Goal: Transaction & Acquisition: Purchase product/service

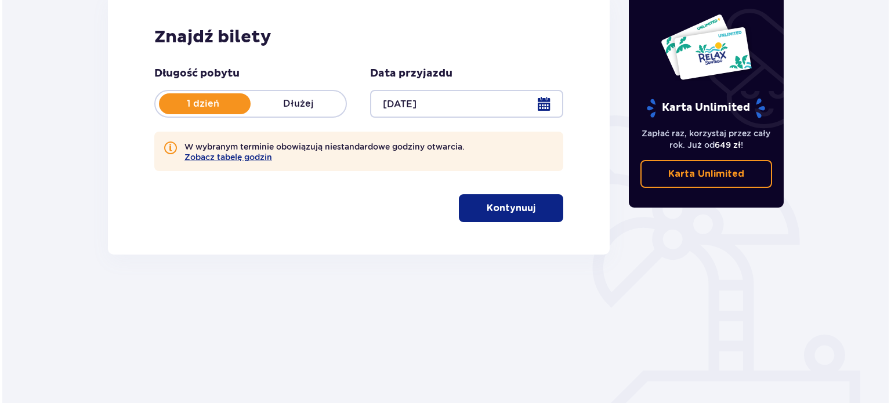
scroll to position [174, 0]
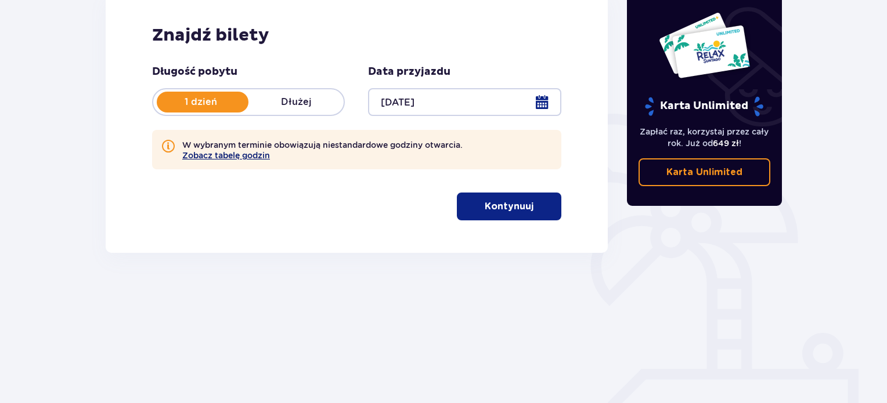
click at [241, 157] on button "Zobacz tabelę godzin" at bounding box center [226, 155] width 88 height 9
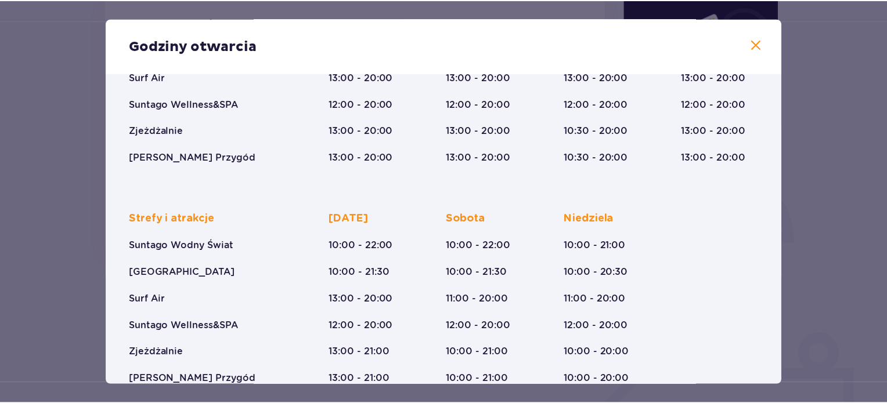
scroll to position [211, 0]
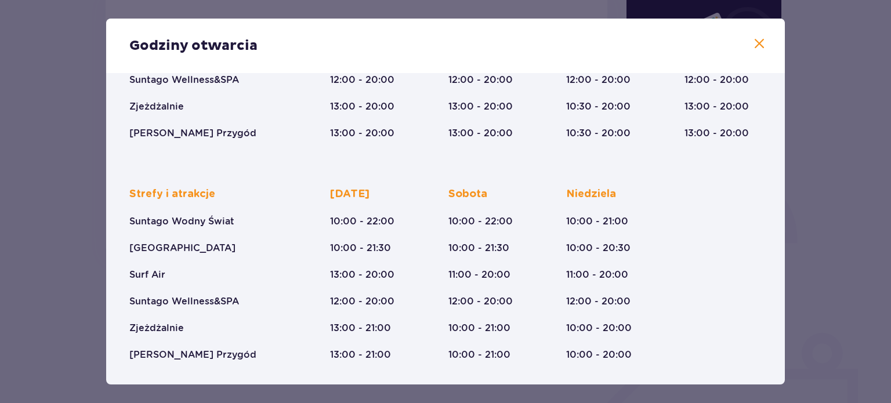
click at [369, 219] on p "10:00 - 22:00" at bounding box center [362, 221] width 64 height 13
click at [754, 48] on span at bounding box center [760, 44] width 14 height 14
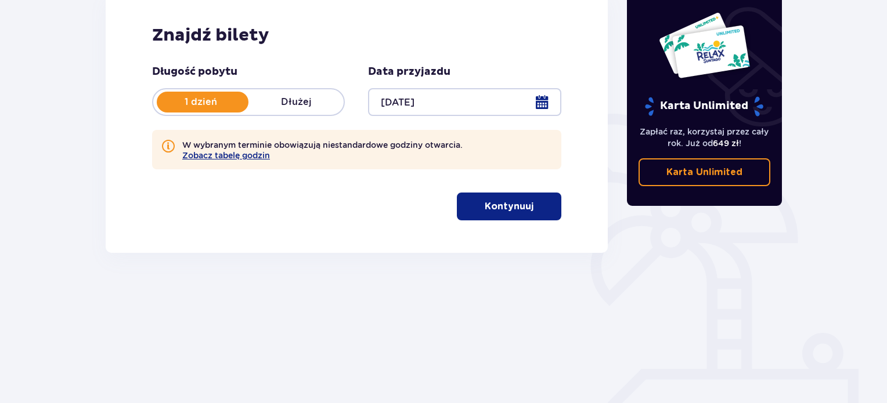
click at [525, 211] on button "Kontynuuj" at bounding box center [509, 207] width 104 height 28
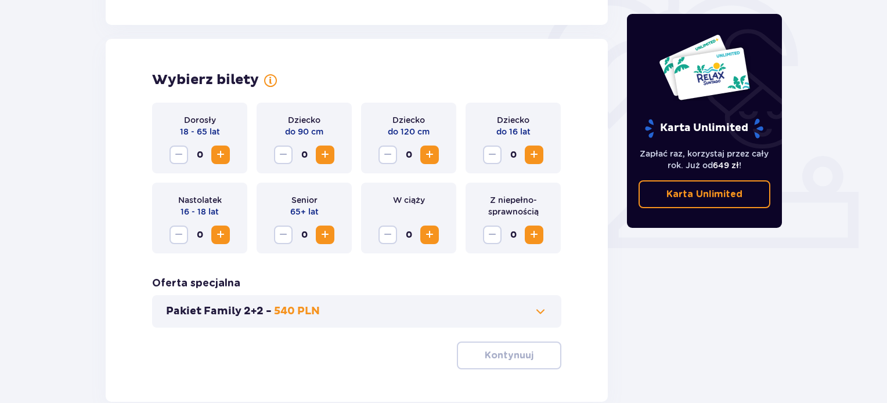
scroll to position [376, 0]
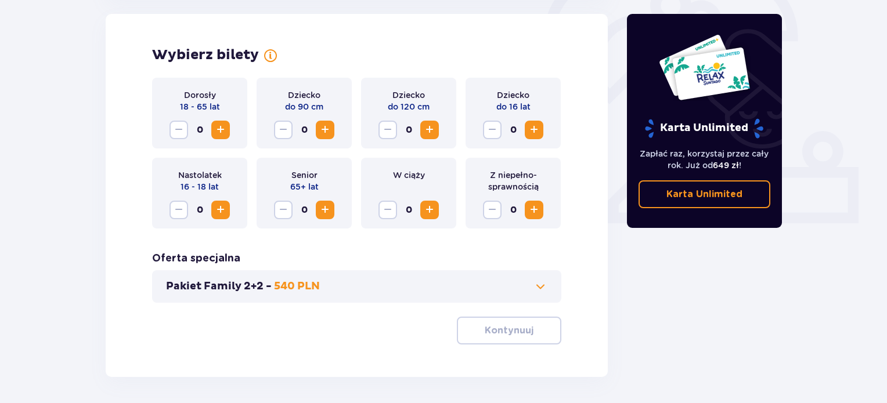
click at [214, 129] on span "Zwiększ" at bounding box center [221, 130] width 14 height 14
click at [223, 127] on span "Zwiększ" at bounding box center [221, 130] width 14 height 14
click at [434, 132] on span "Zwiększ" at bounding box center [429, 130] width 14 height 14
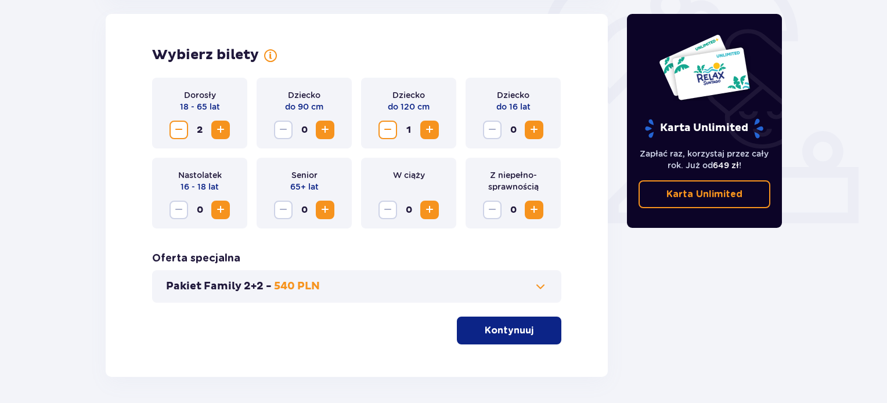
click at [537, 128] on span "Zwiększ" at bounding box center [534, 130] width 14 height 14
click at [292, 291] on p "540 PLN" at bounding box center [297, 287] width 46 height 14
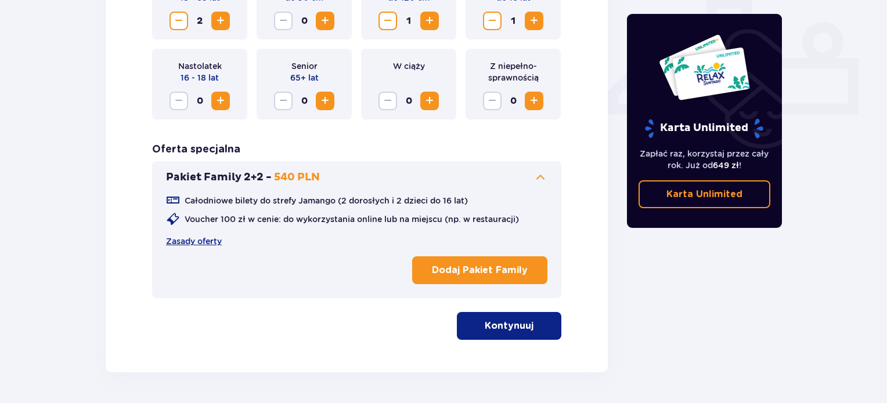
scroll to position [525, 0]
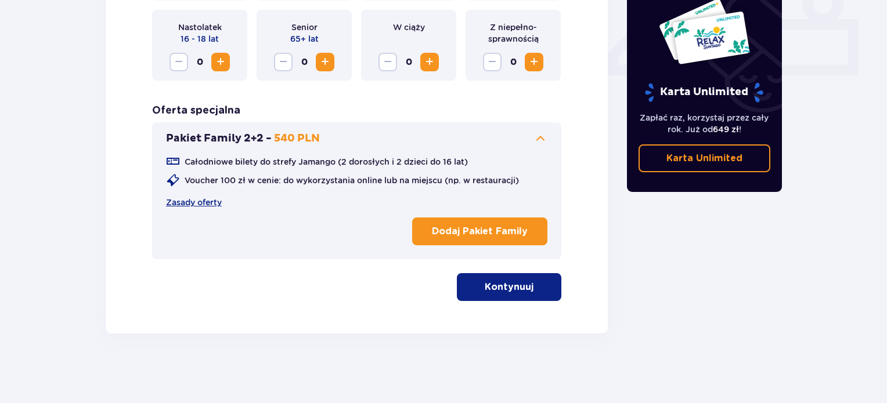
click at [548, 288] on button "Kontynuuj" at bounding box center [509, 287] width 104 height 28
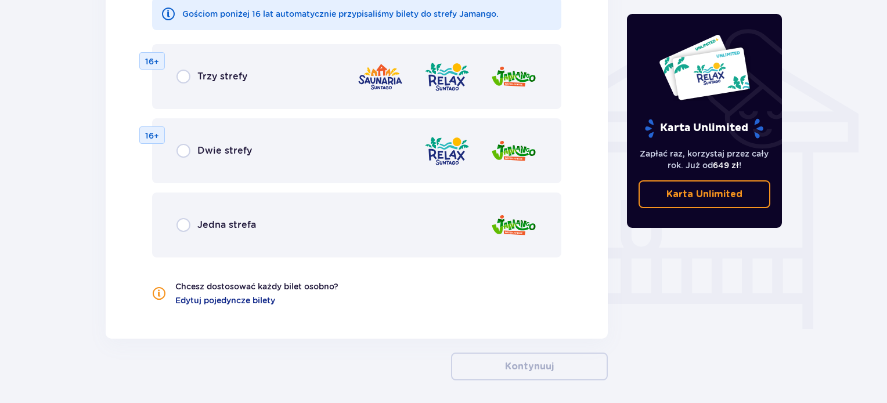
scroll to position [970, 0]
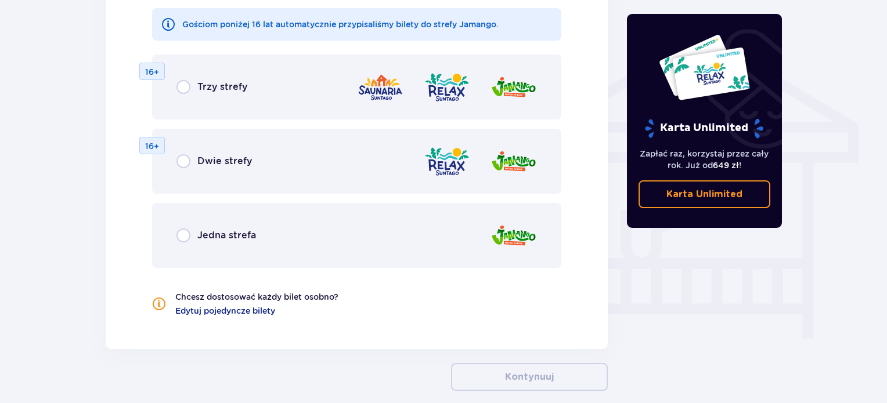
click at [226, 88] on span "Trzy strefy" at bounding box center [222, 87] width 50 height 13
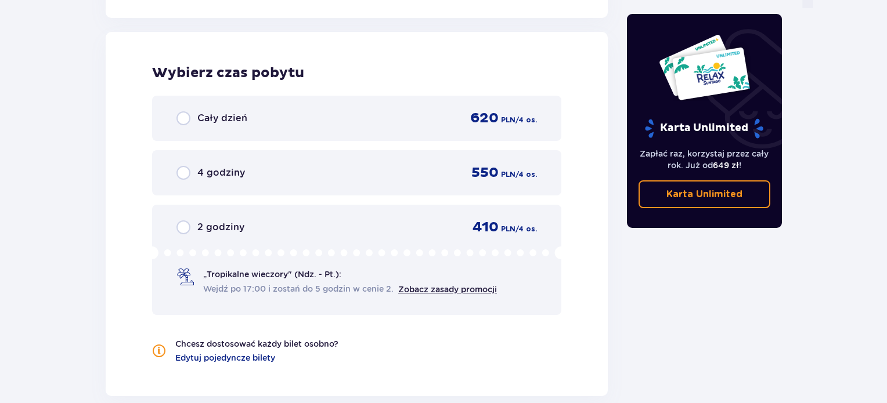
scroll to position [1248, 0]
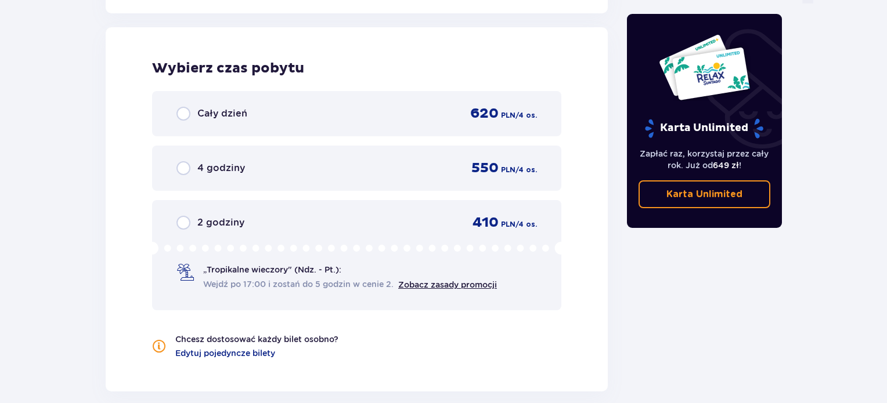
click at [223, 115] on span "Cały dzień" at bounding box center [222, 113] width 50 height 13
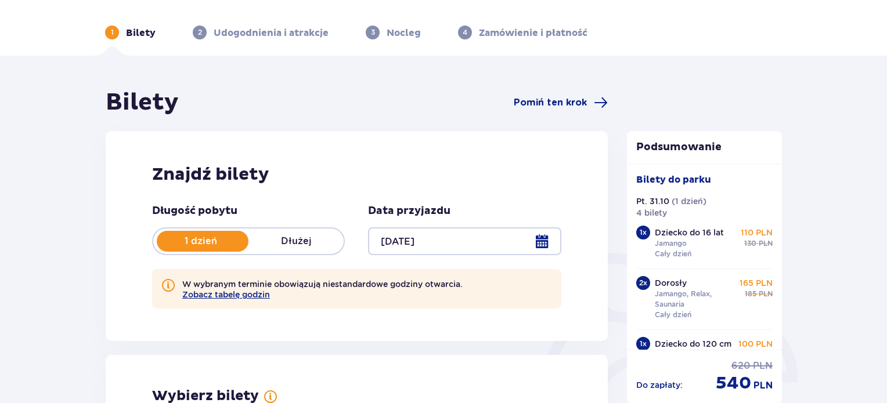
scroll to position [0, 0]
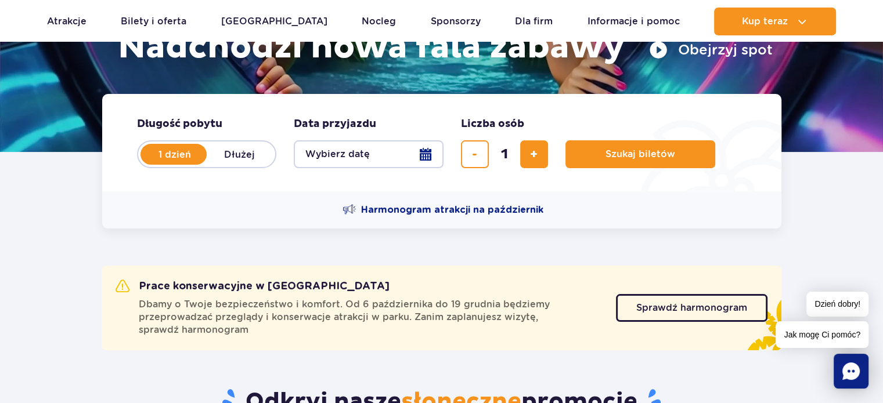
scroll to position [232, 0]
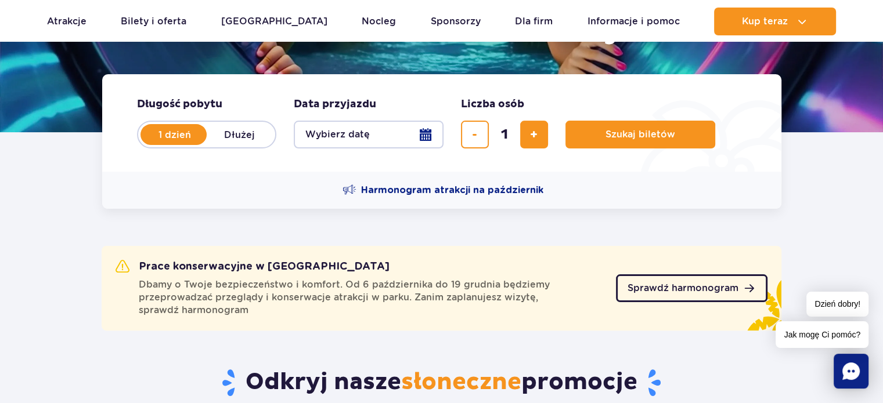
click at [690, 295] on link "Sprawdź harmonogram" at bounding box center [691, 288] width 151 height 28
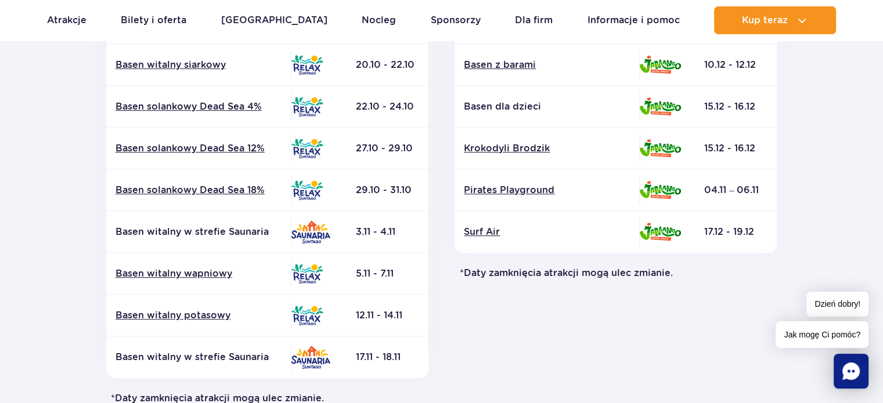
scroll to position [464, 0]
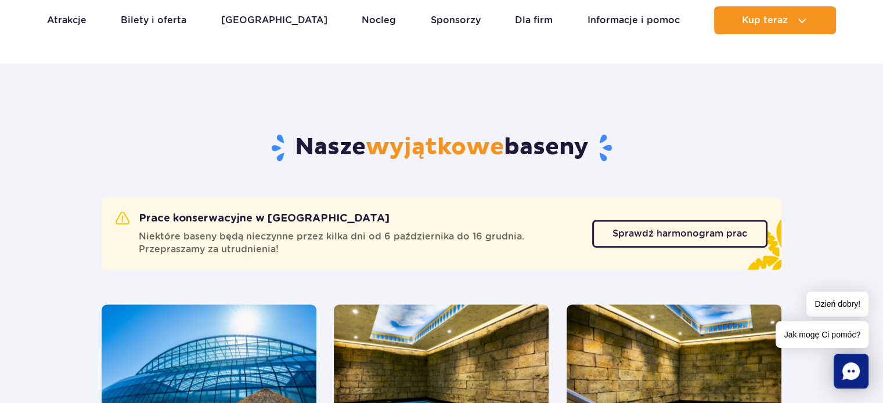
scroll to position [381, 0]
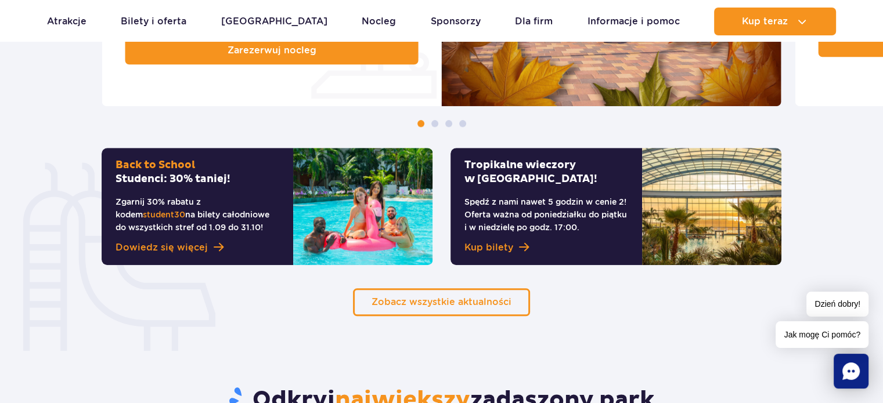
scroll to position [4455, 0]
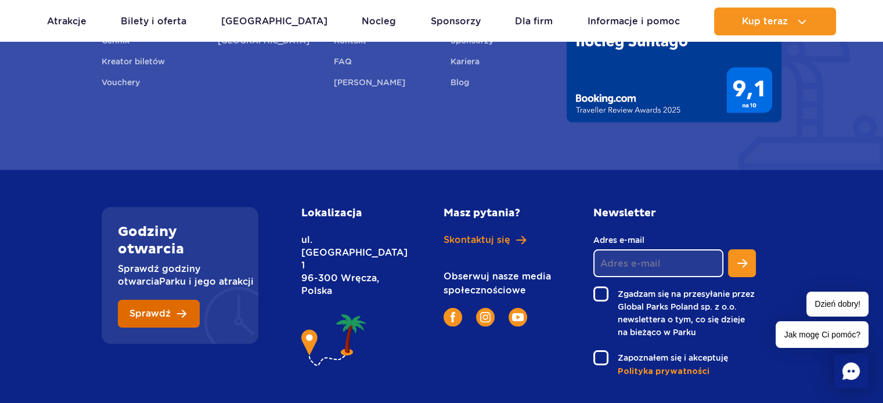
click at [162, 300] on link "Sprawdź" at bounding box center [159, 314] width 82 height 28
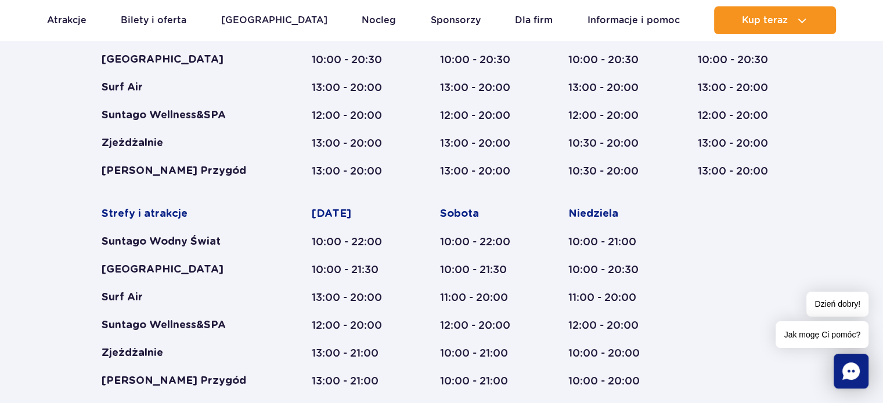
scroll to position [789, 0]
